Goal: Check status: Check status

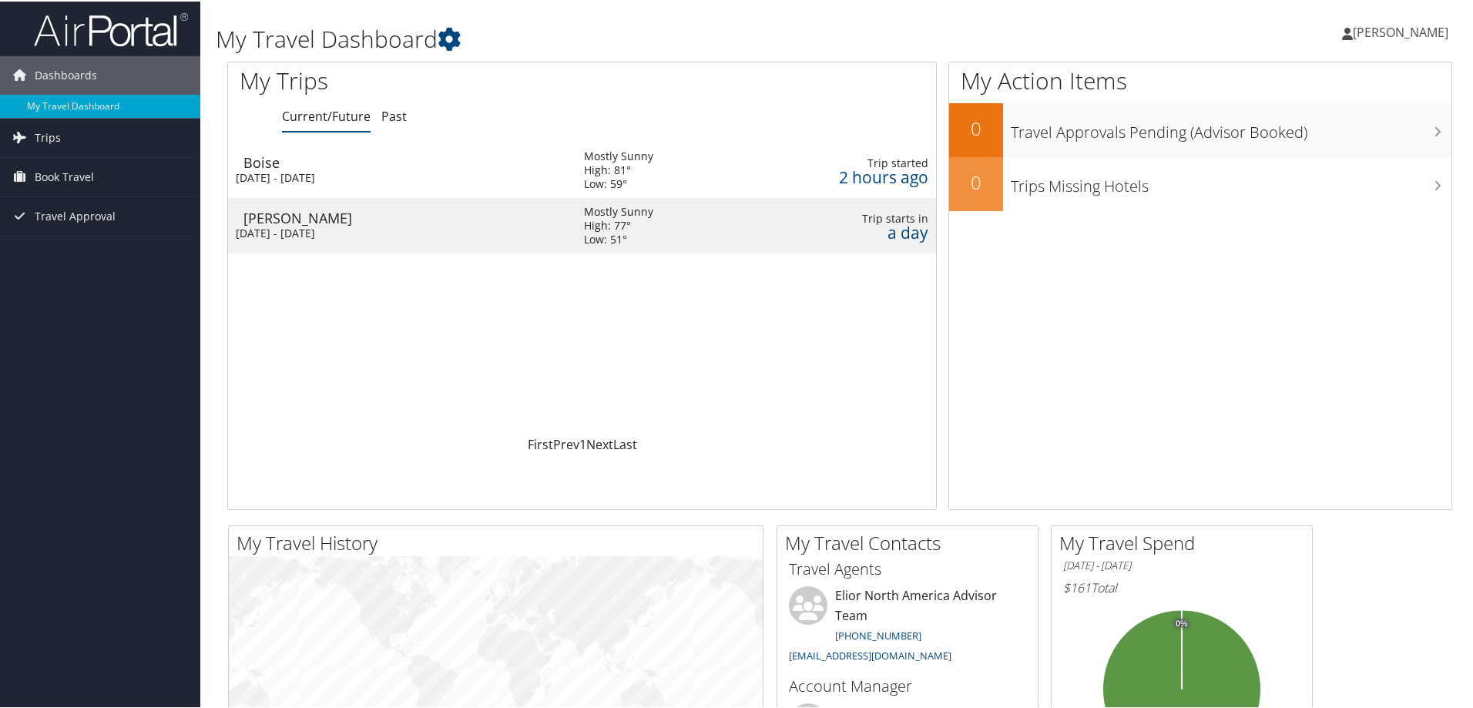
click at [259, 216] on div "Burley" at bounding box center [405, 217] width 325 height 14
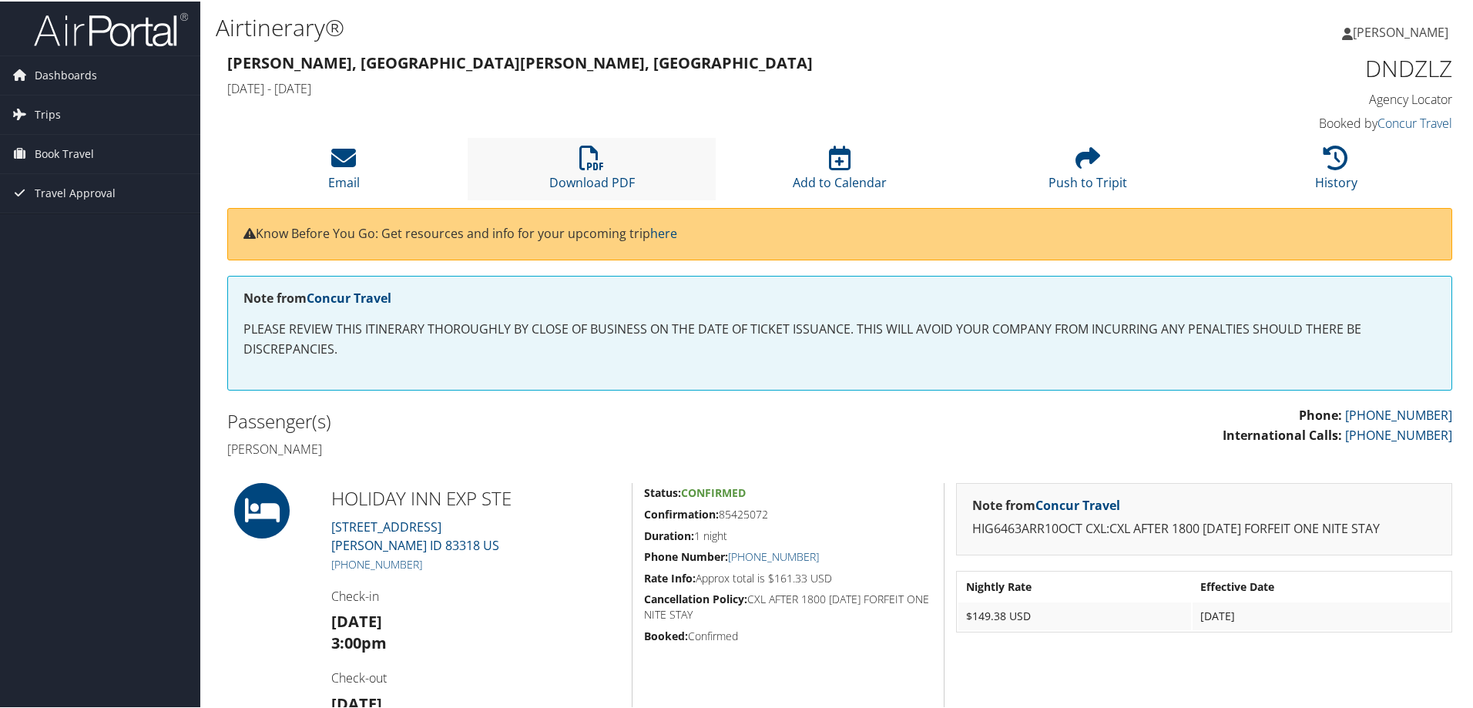
click at [606, 160] on li "Download PDF" at bounding box center [592, 167] width 248 height 62
click at [1323, 168] on icon at bounding box center [1335, 156] width 25 height 25
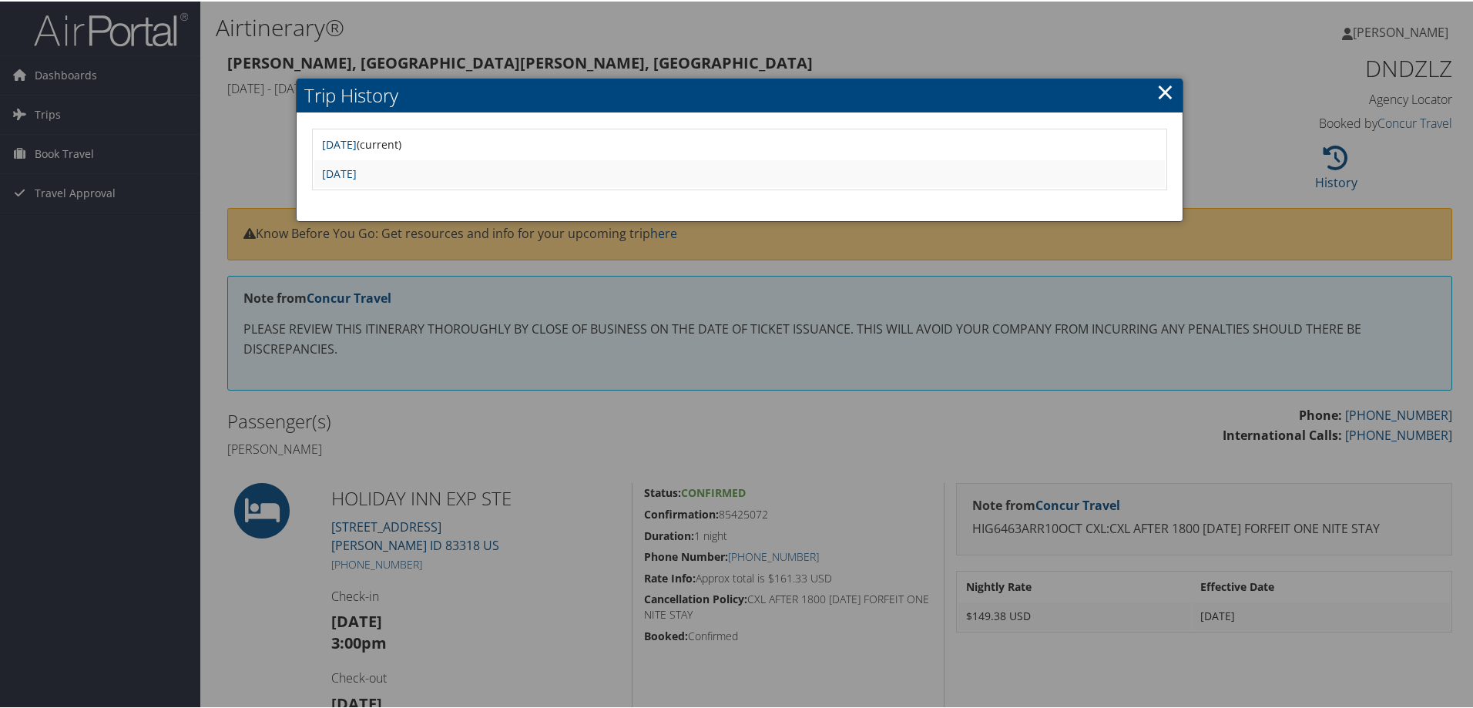
click at [1161, 88] on link "×" at bounding box center [1165, 90] width 18 height 31
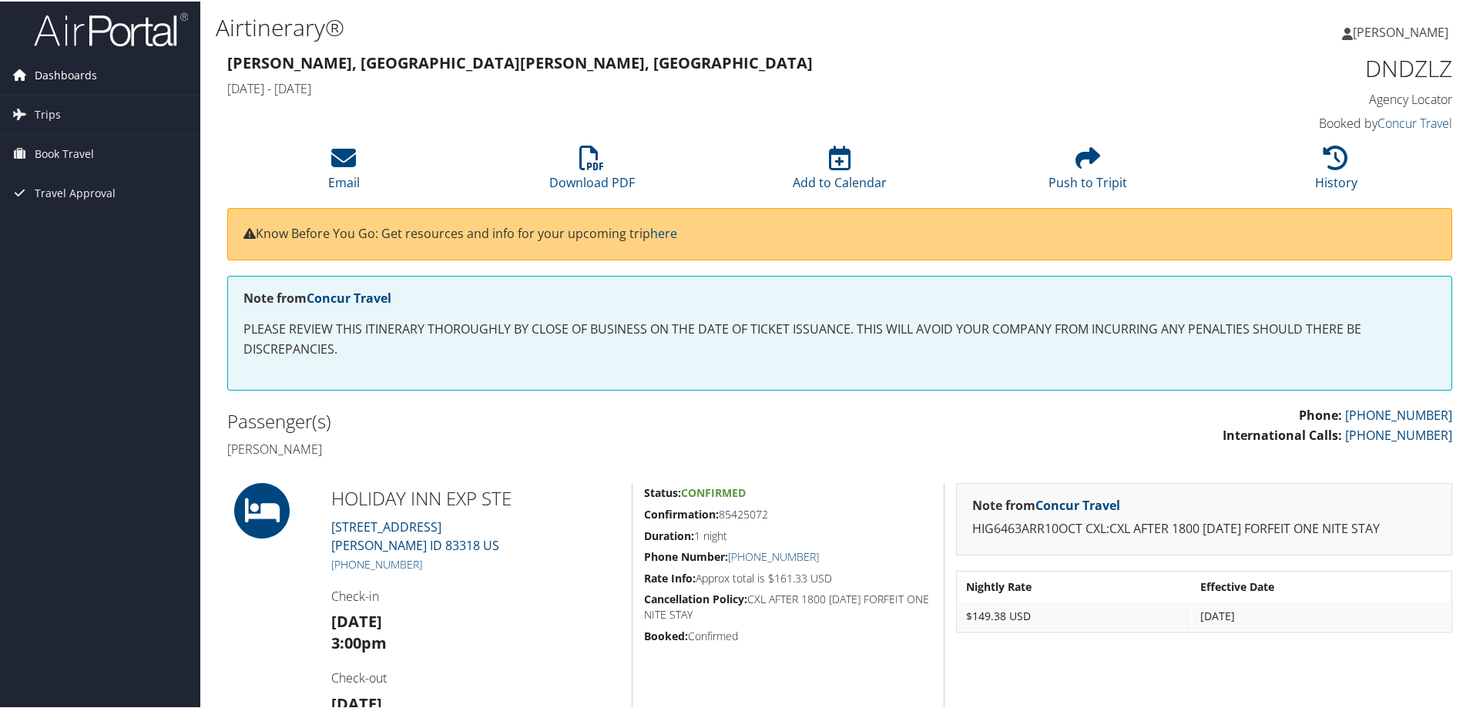
click at [76, 80] on span "Dashboards" at bounding box center [66, 74] width 62 height 39
click at [51, 72] on span "Dashboards" at bounding box center [66, 74] width 62 height 39
click at [85, 156] on span "Book Travel" at bounding box center [64, 152] width 59 height 39
